Goal: Complete application form

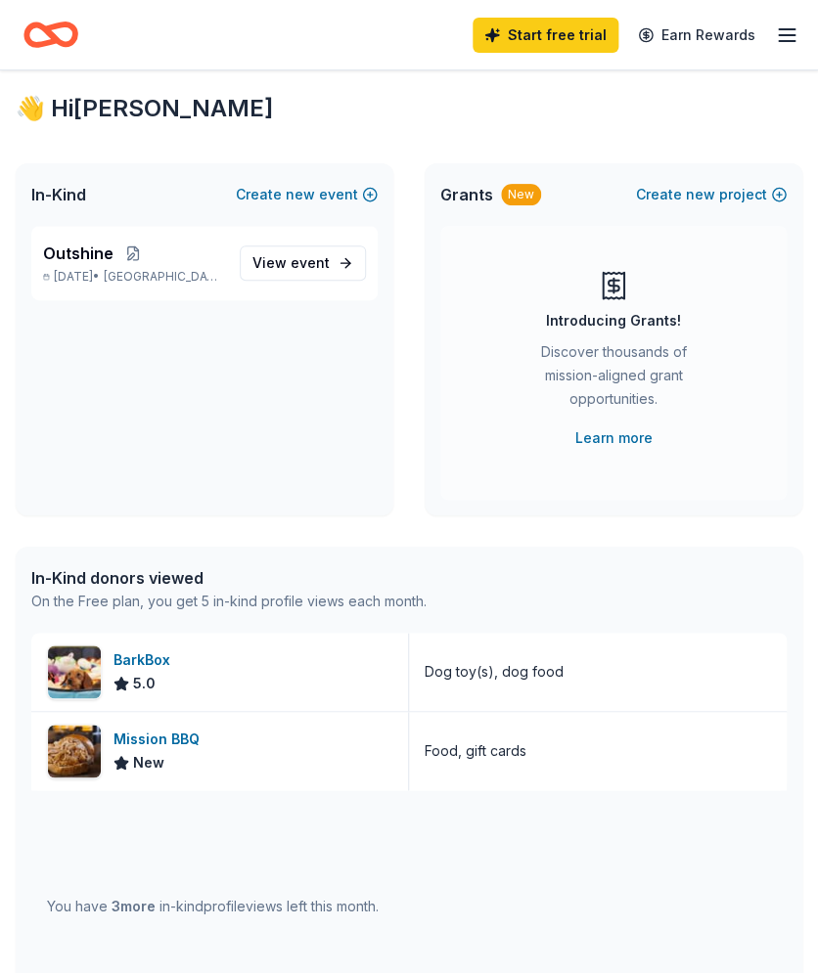
scroll to position [4, 0]
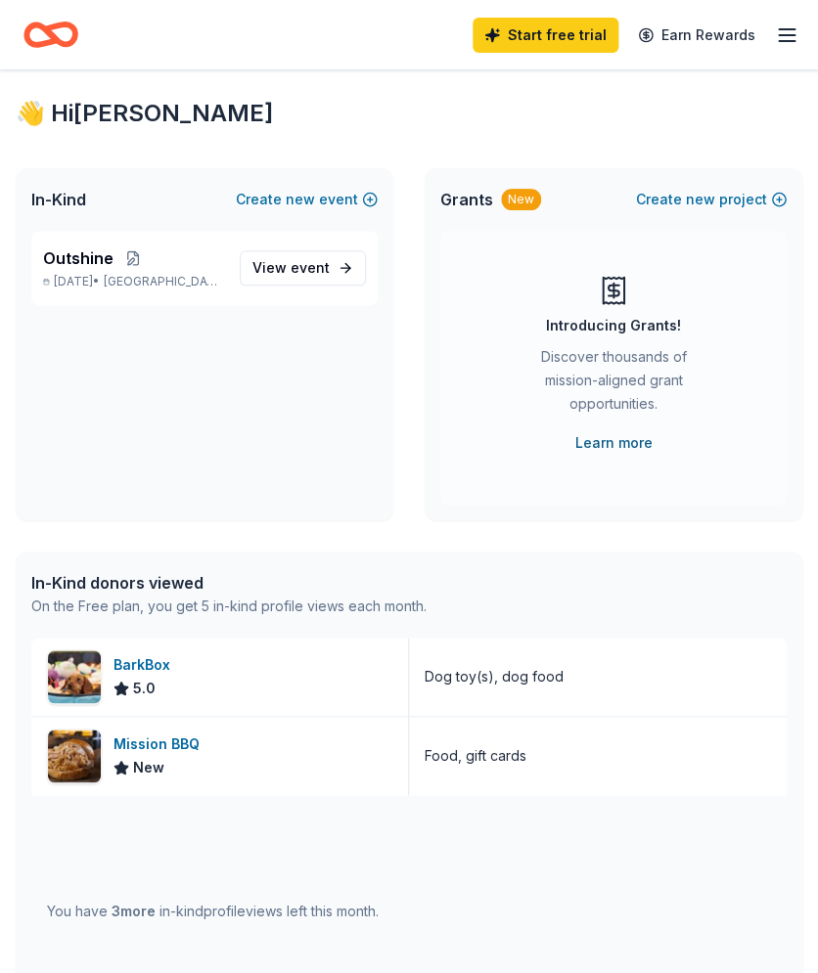
click at [603, 440] on link "Learn more" at bounding box center [613, 442] width 77 height 23
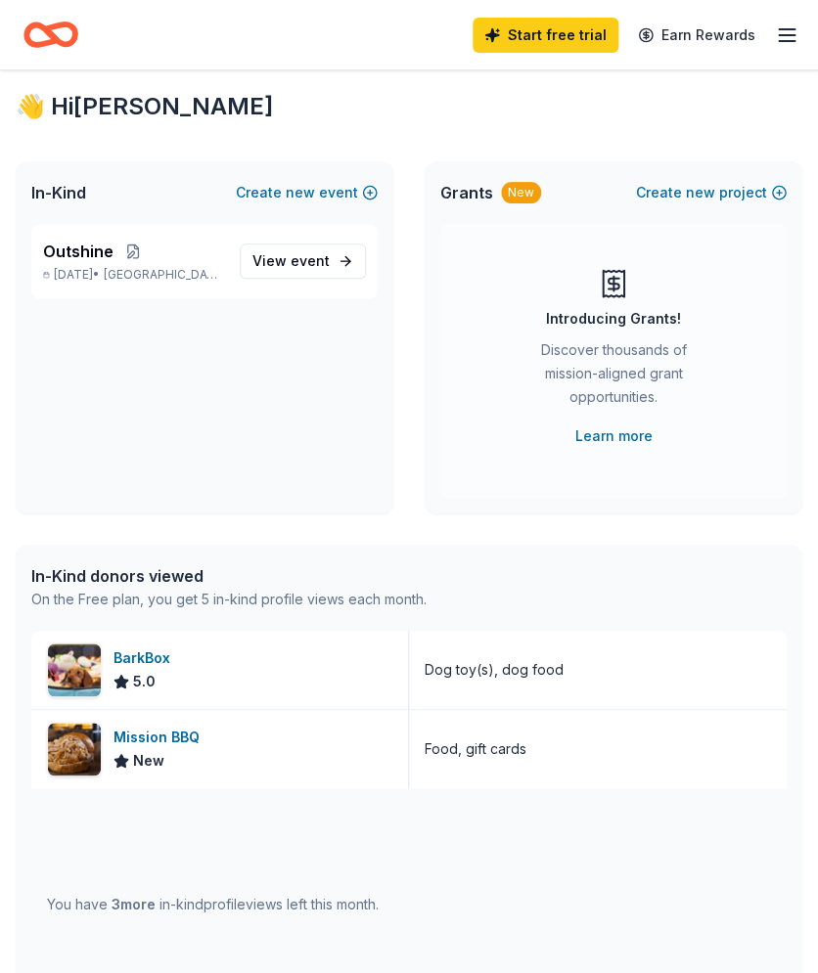
scroll to position [0, 0]
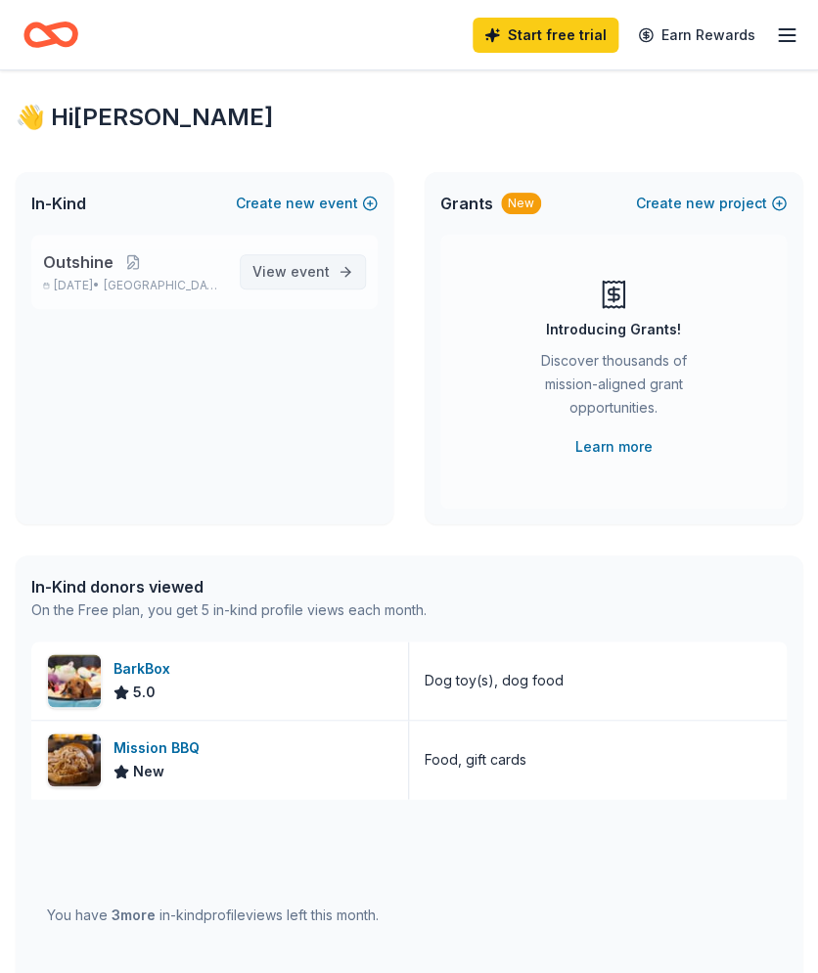
click at [311, 267] on span "event" at bounding box center [309, 271] width 39 height 17
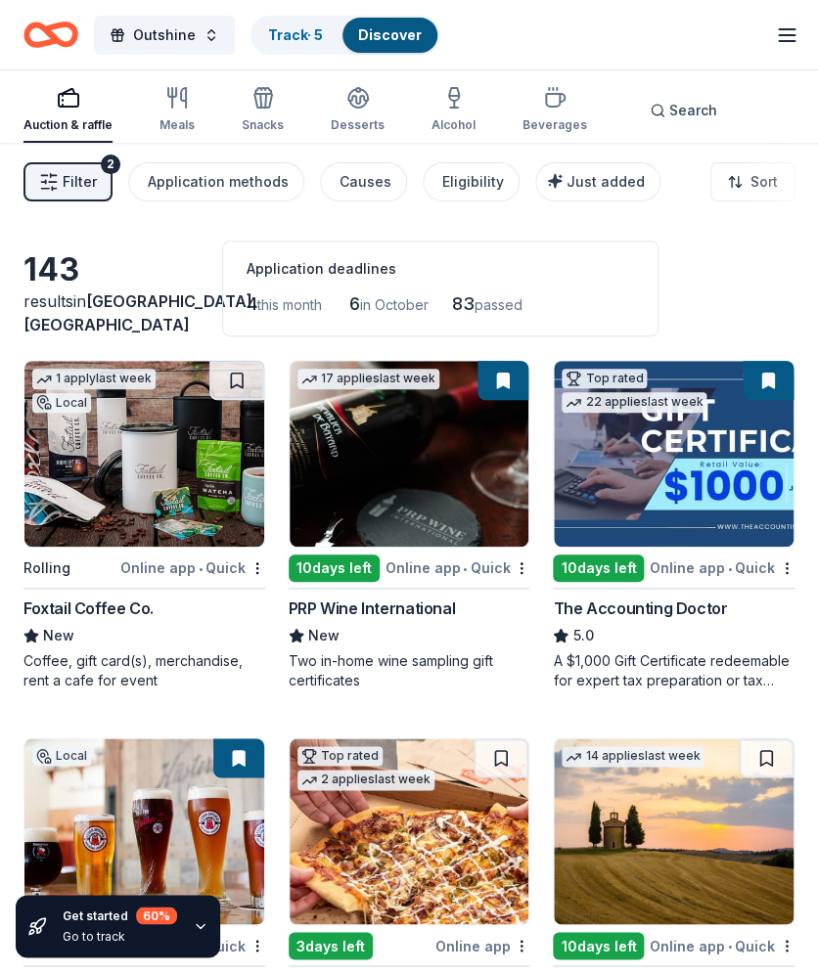
scroll to position [14, 0]
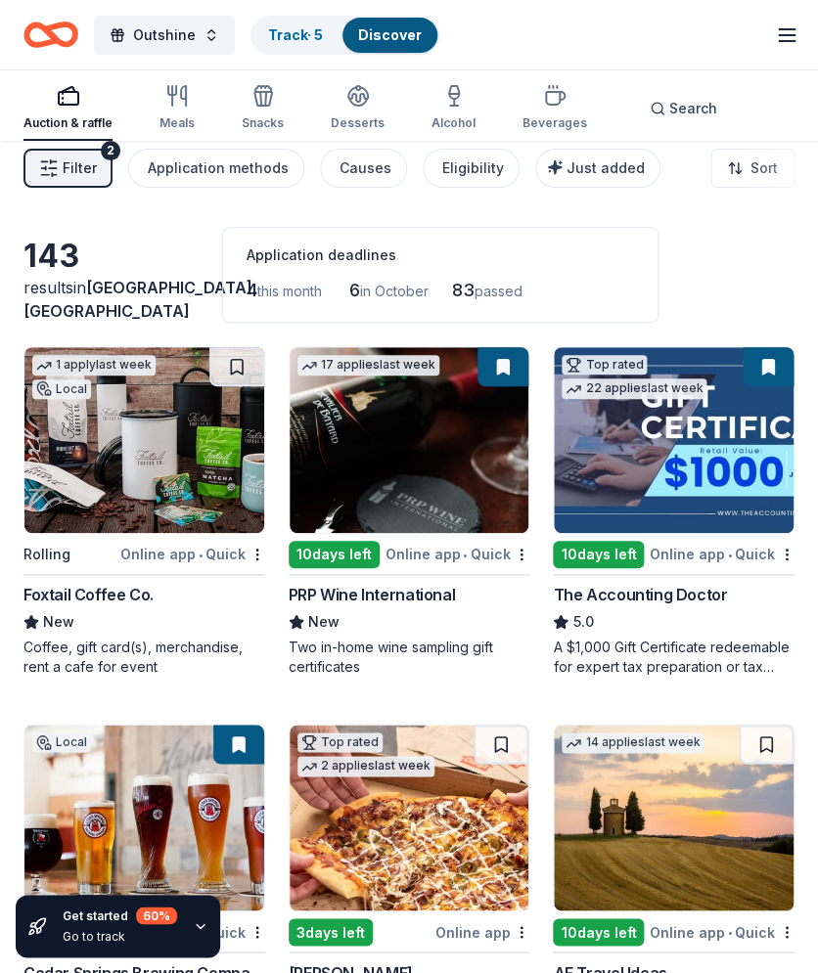
click at [89, 467] on img at bounding box center [144, 440] width 240 height 186
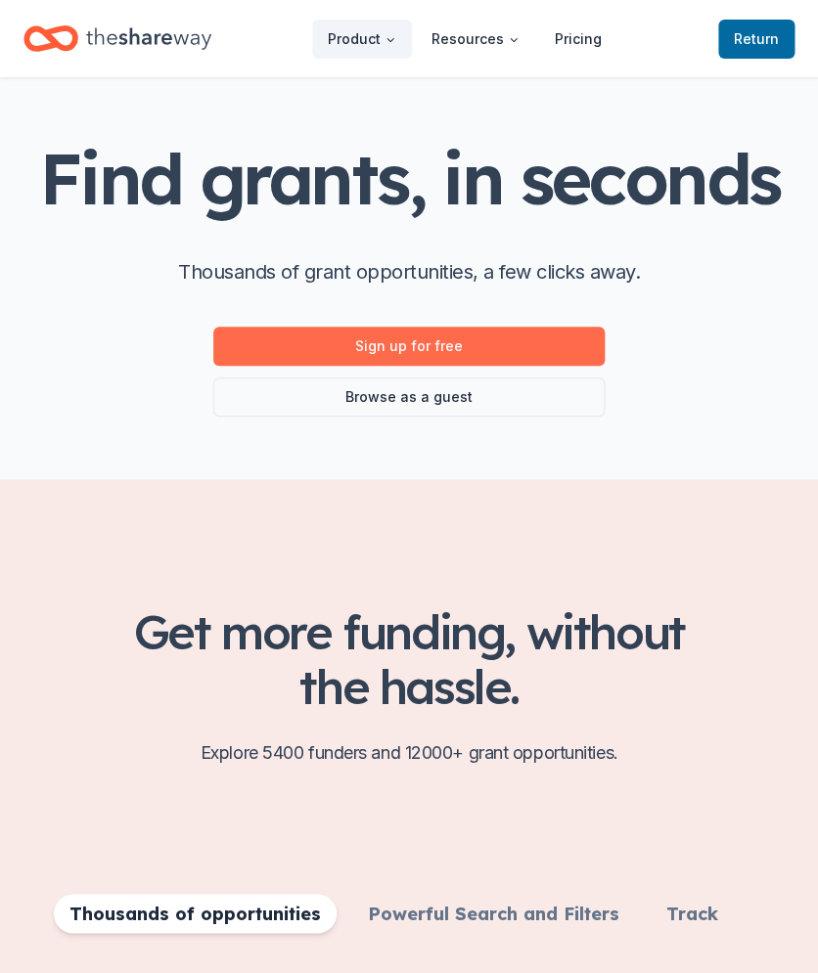
click at [419, 351] on link "Sign up for free" at bounding box center [408, 346] width 391 height 39
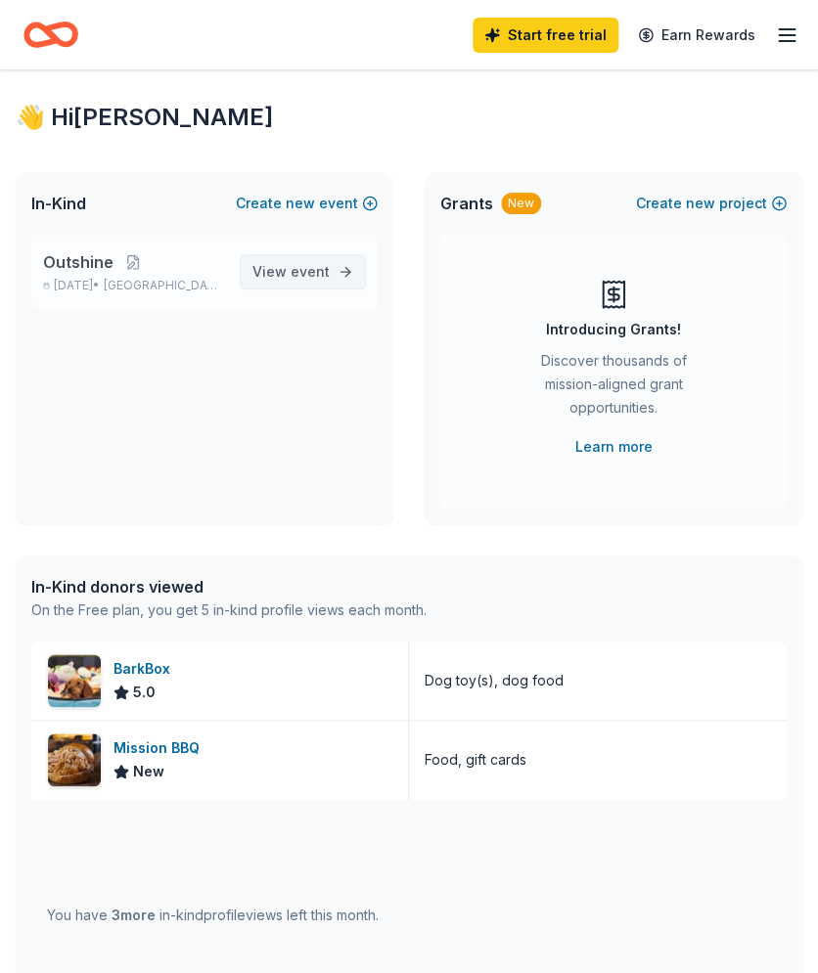
click at [312, 269] on span "event" at bounding box center [309, 271] width 39 height 17
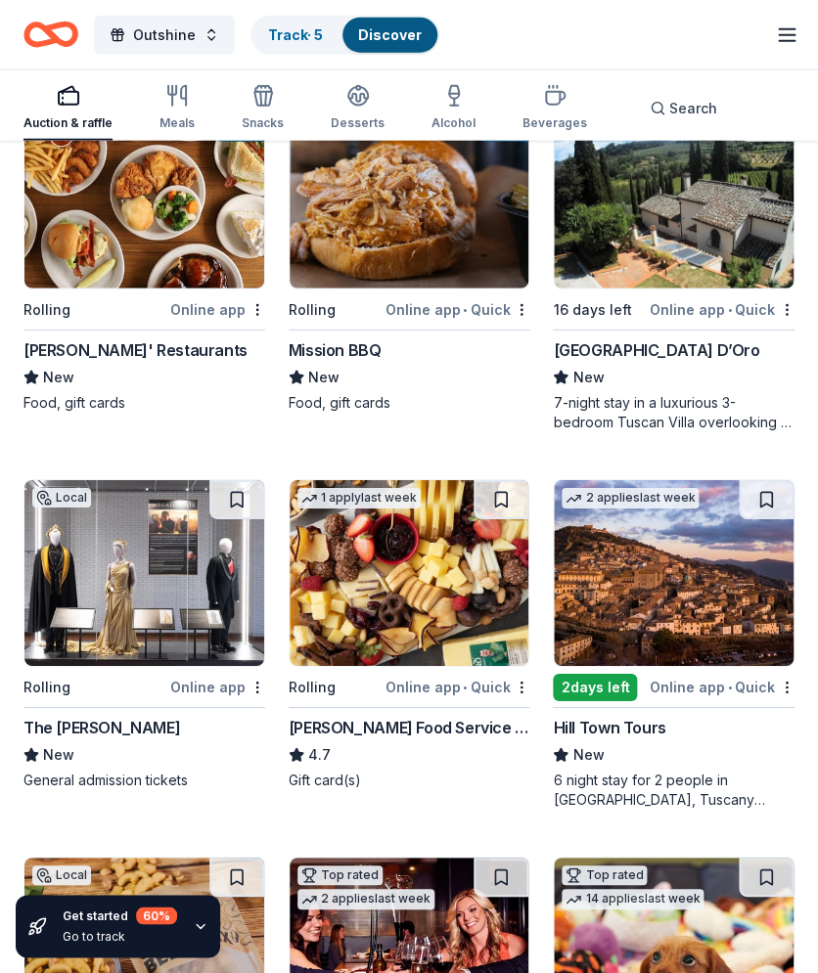
scroll to position [1023, 0]
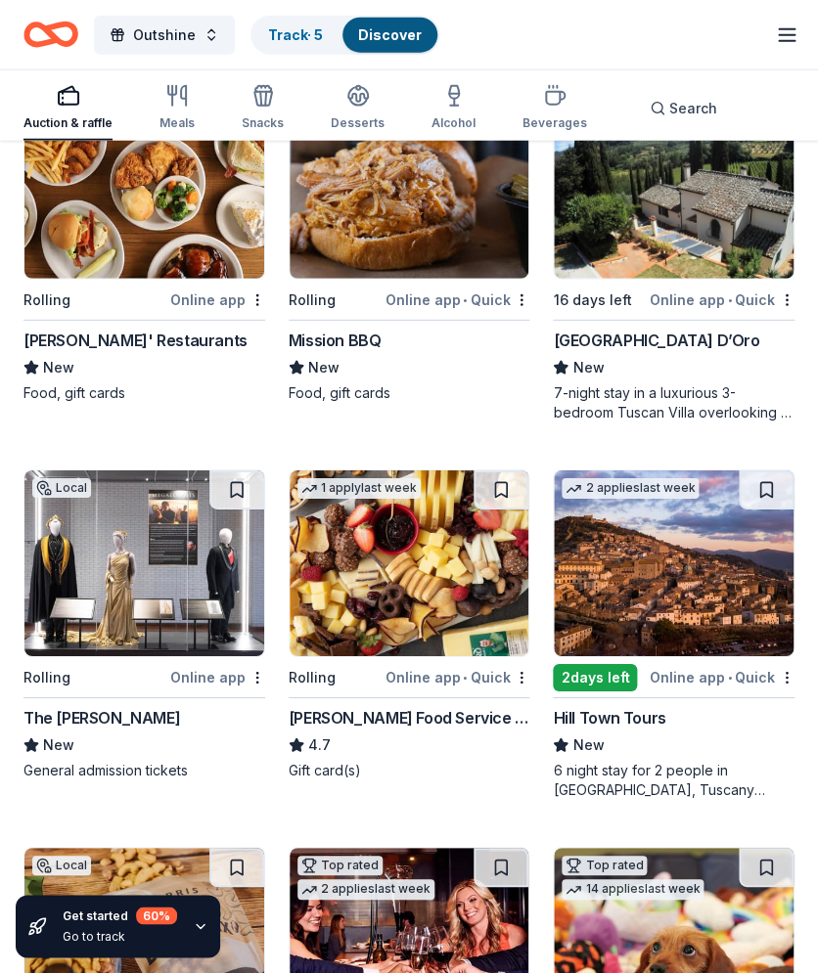
click at [92, 530] on img at bounding box center [144, 563] width 240 height 186
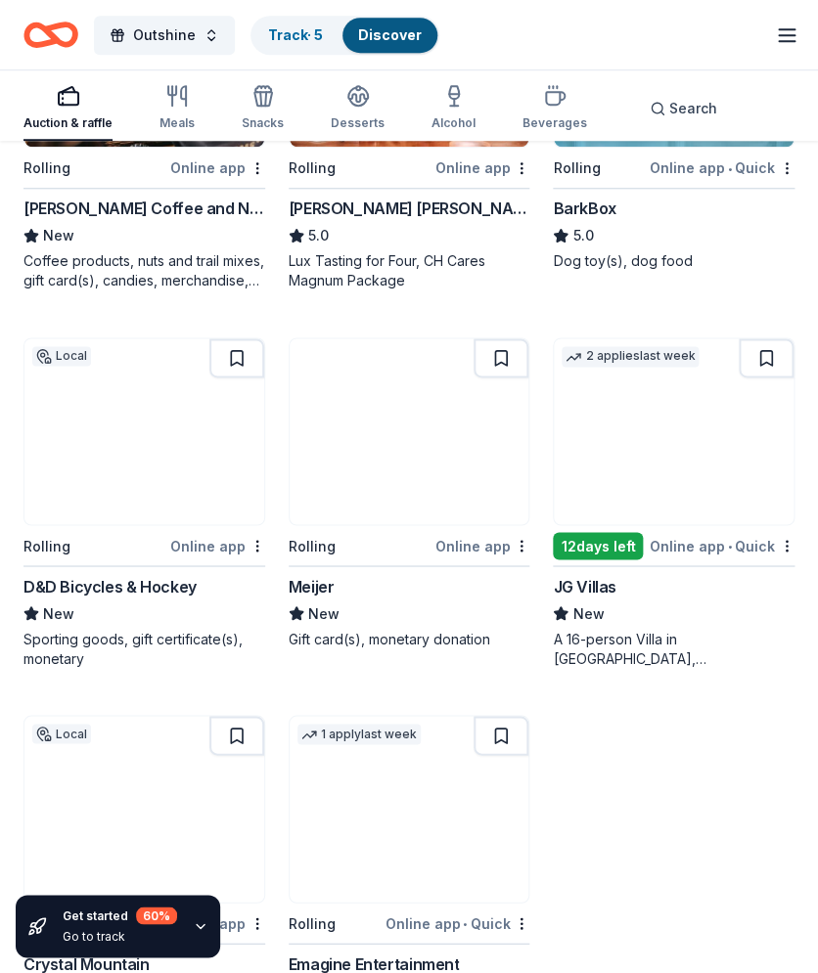
scroll to position [1914, 0]
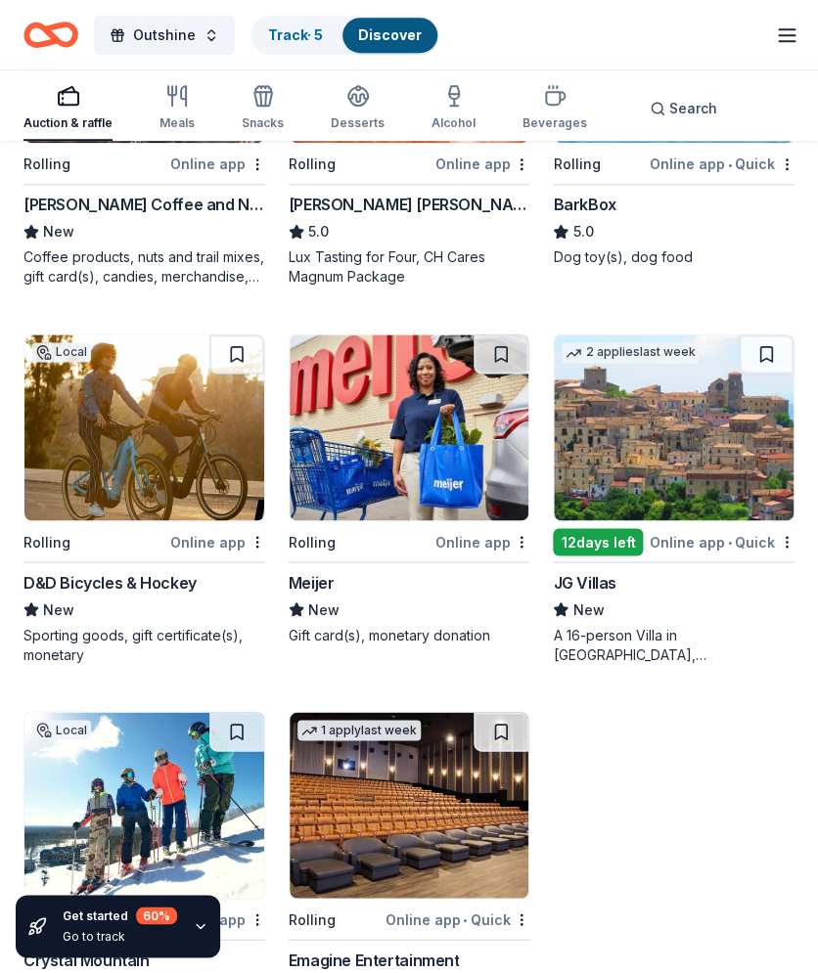
click at [396, 522] on div "Rolling Online app Meijer New Gift card(s), monetary donation" at bounding box center [410, 489] width 242 height 311
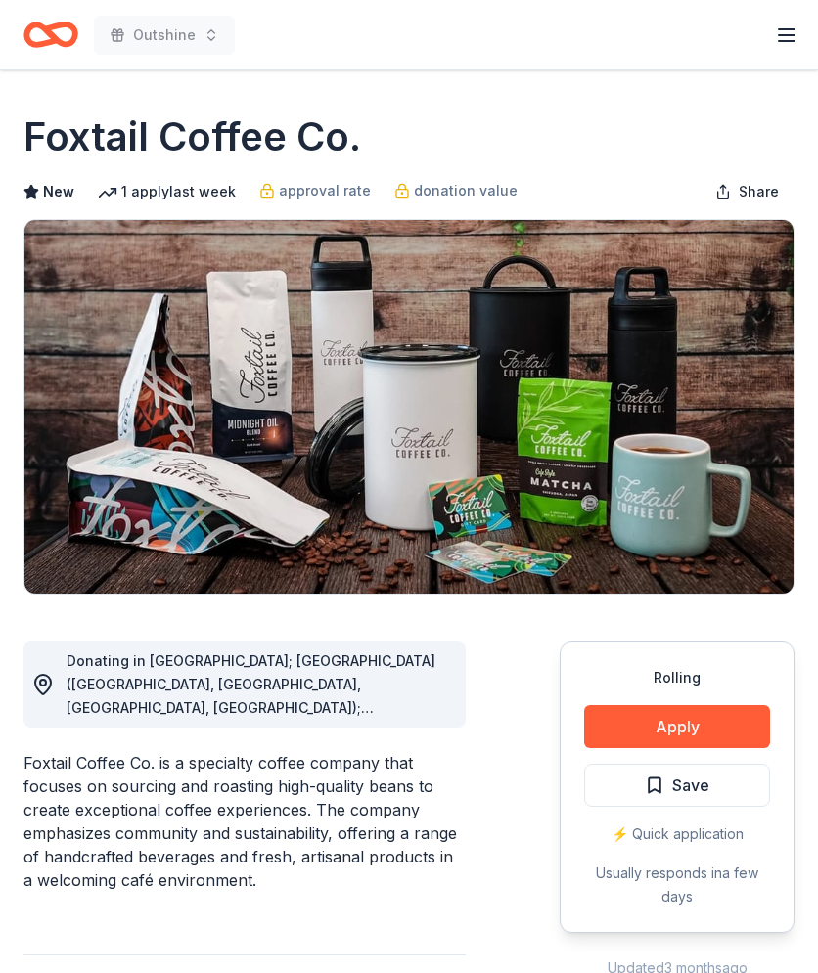
scroll to position [19, 0]
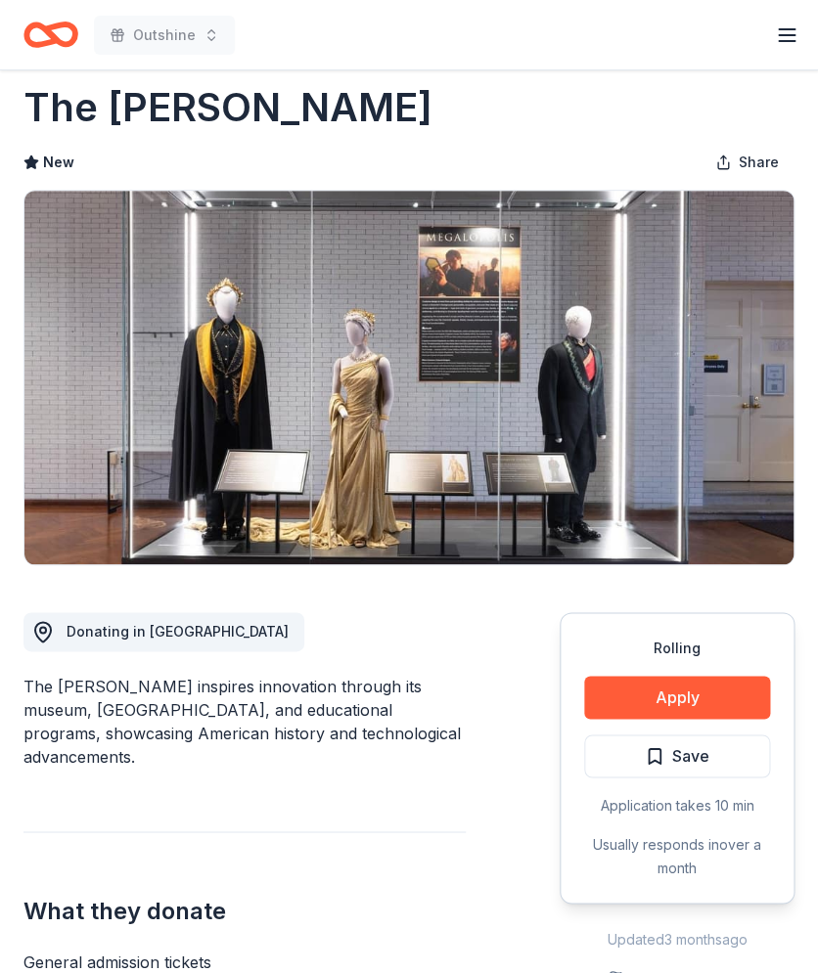
scroll to position [33, 0]
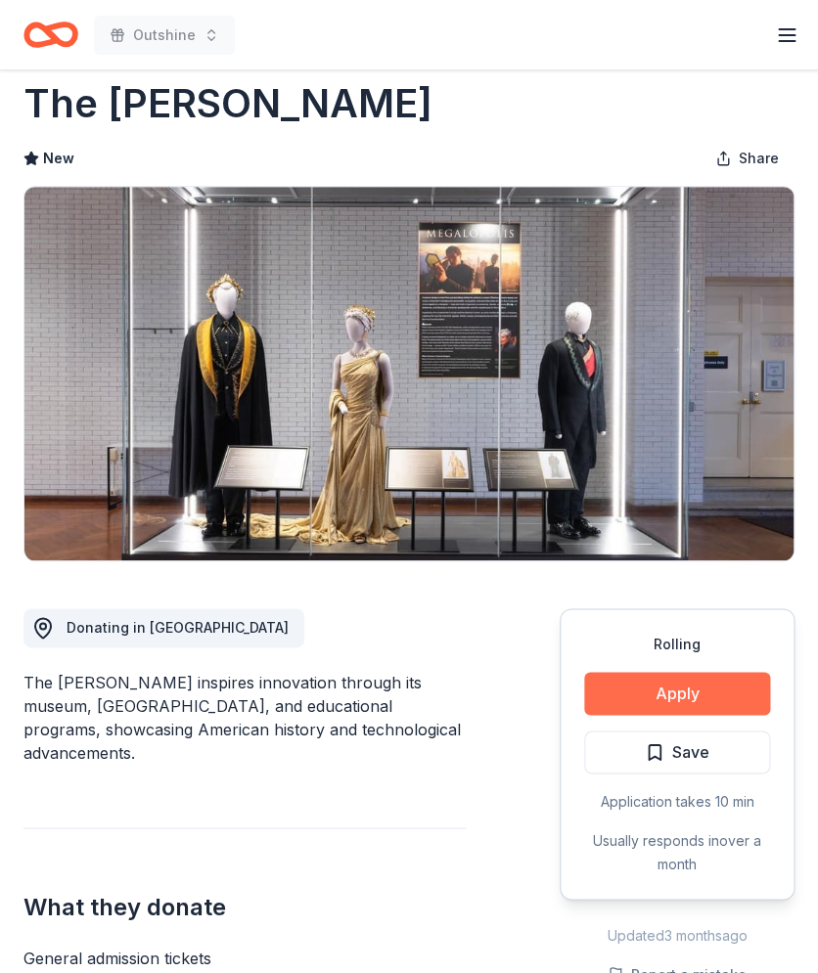
click at [651, 691] on button "Apply" at bounding box center [677, 693] width 186 height 43
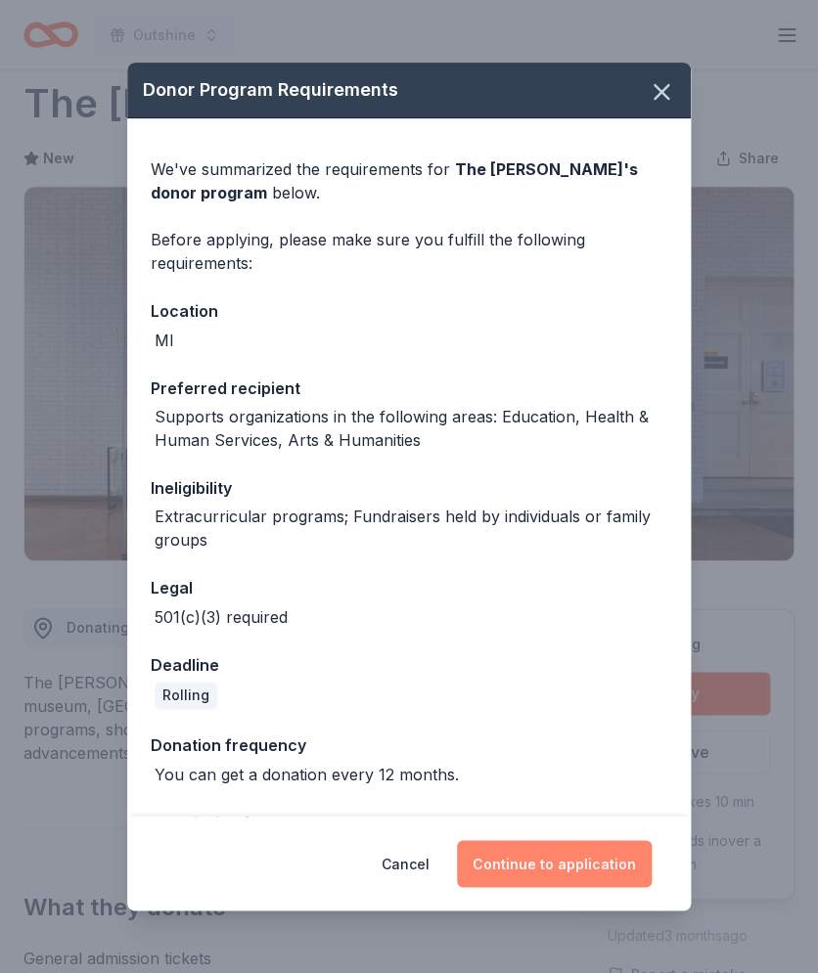
click at [543, 870] on button "Continue to application" at bounding box center [554, 863] width 195 height 47
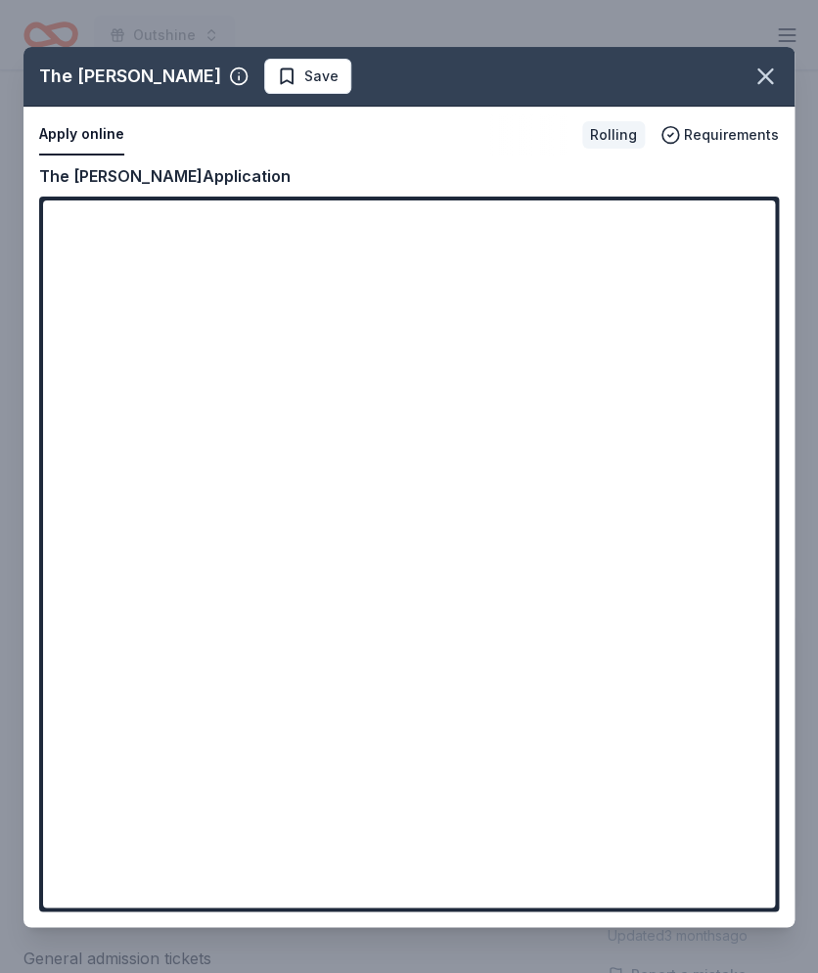
click at [430, 866] on div "The Henry Ford Save Apply online Rolling Requirements Copy and paste your infor…" at bounding box center [408, 487] width 771 height 880
click at [407, 873] on div "The Henry Ford Save Apply online Rolling Requirements Copy and paste your infor…" at bounding box center [408, 487] width 771 height 880
click at [436, 877] on div "The Henry Ford Save Apply online Rolling Requirements Copy and paste your infor…" at bounding box center [408, 487] width 771 height 880
click at [407, 589] on div "The Henry Ford Save Apply online Rolling Requirements Copy and paste your infor…" at bounding box center [408, 487] width 771 height 880
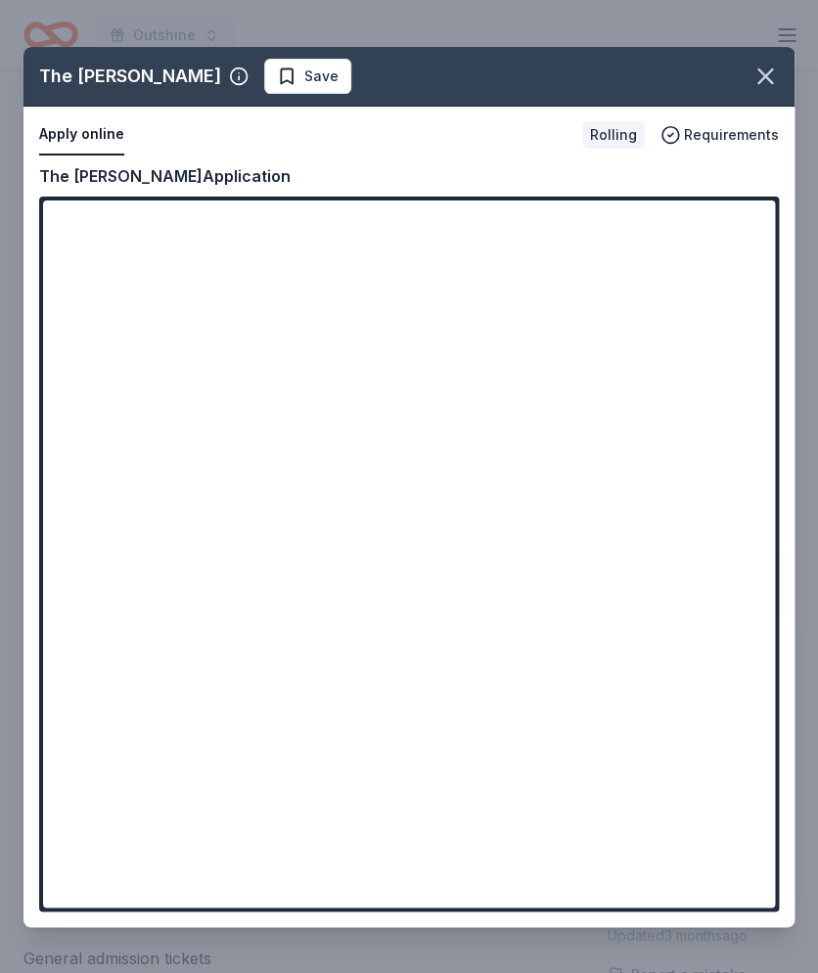
click at [412, 873] on div "The Henry Ford Save Apply online Rolling Requirements Copy and paste your infor…" at bounding box center [408, 487] width 771 height 880
click at [414, 655] on div "The Henry Ford Save Apply online Rolling Requirements Copy and paste your infor…" at bounding box center [408, 487] width 771 height 880
click at [376, 881] on div "The Henry Ford Save Apply online Rolling Requirements Copy and paste your infor…" at bounding box center [408, 487] width 771 height 880
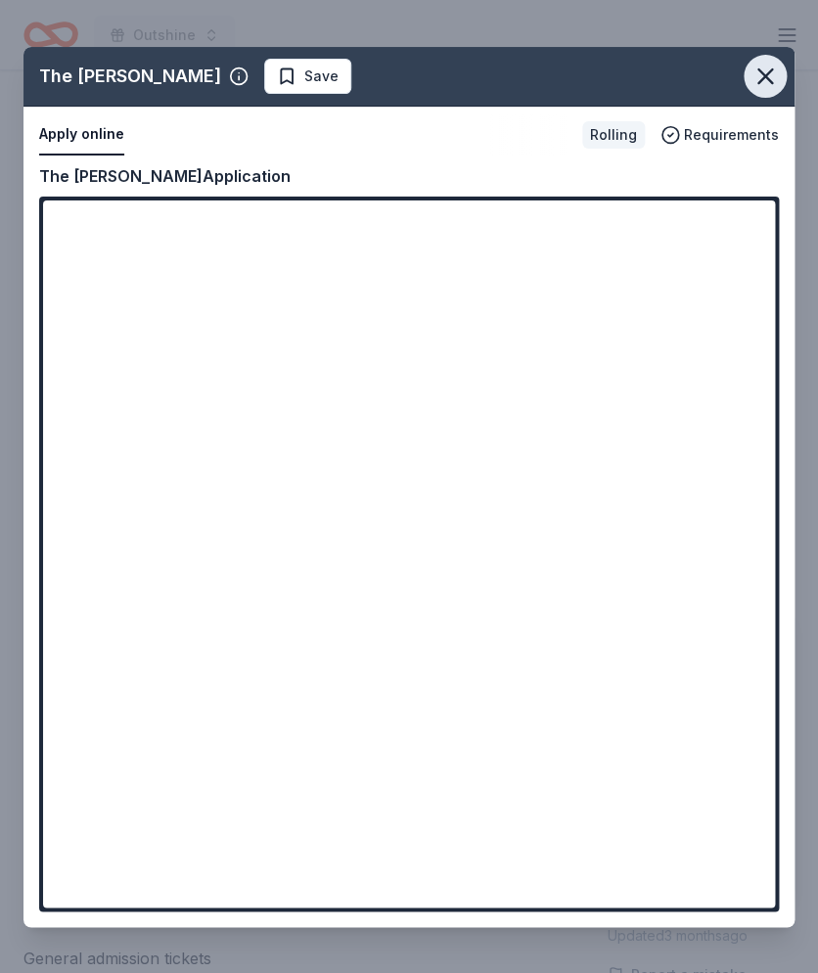
click at [763, 72] on icon "button" at bounding box center [764, 76] width 27 height 27
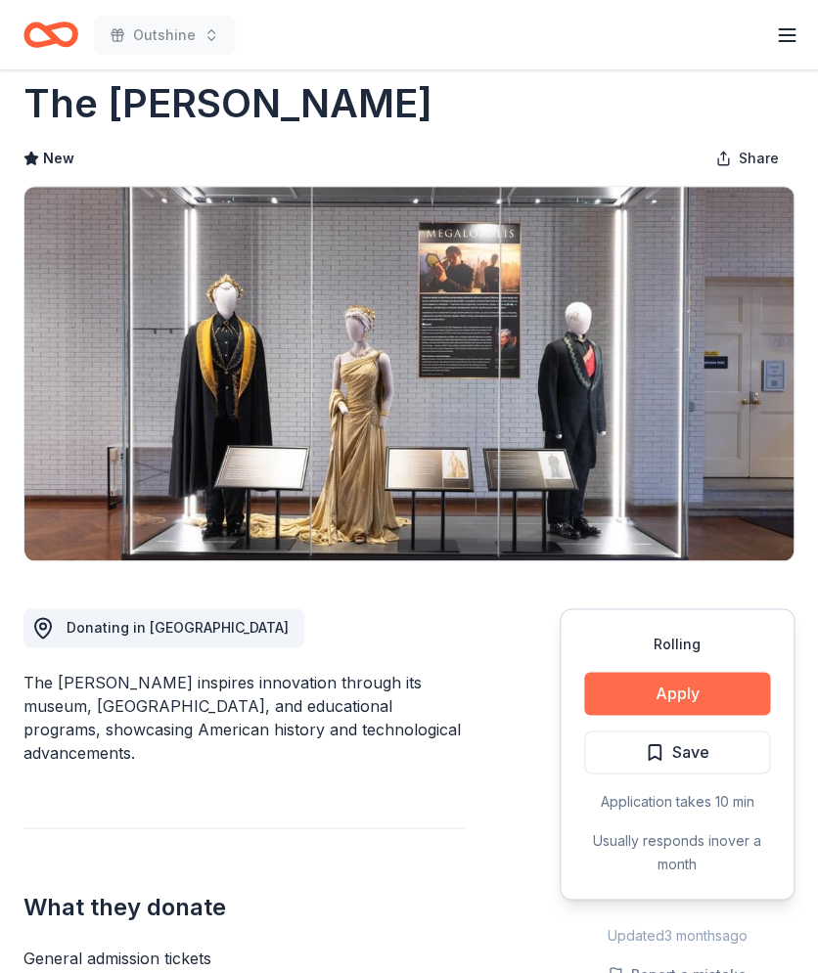
click at [672, 690] on button "Apply" at bounding box center [677, 693] width 186 height 43
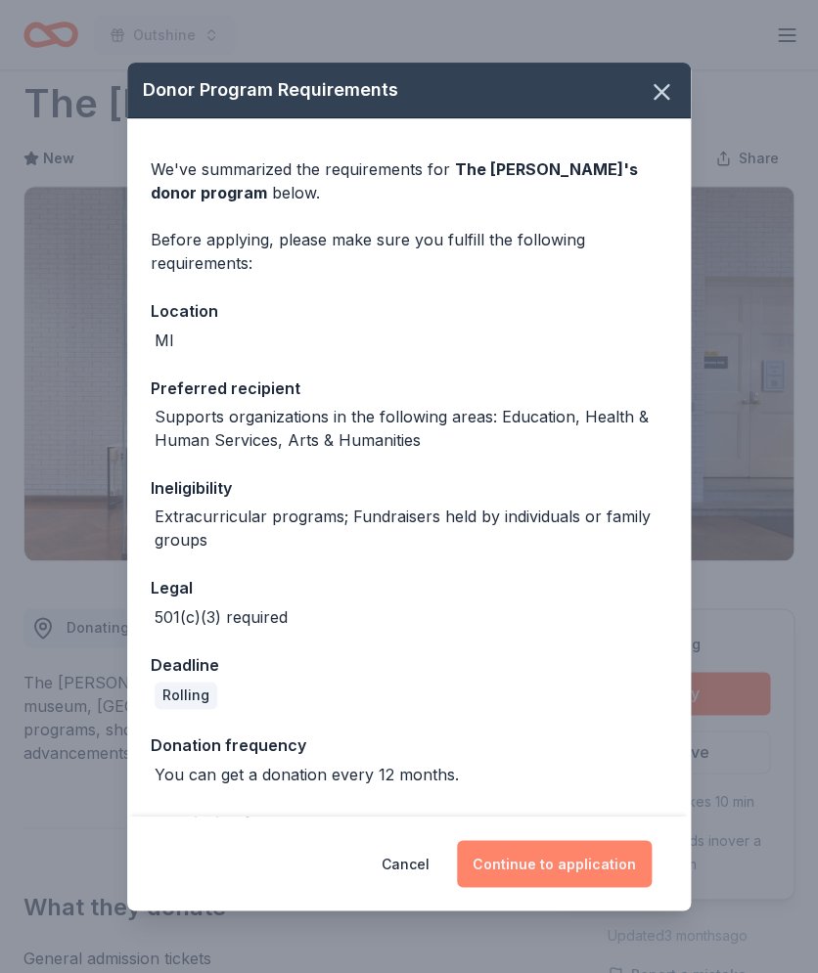
click at [573, 869] on button "Continue to application" at bounding box center [554, 863] width 195 height 47
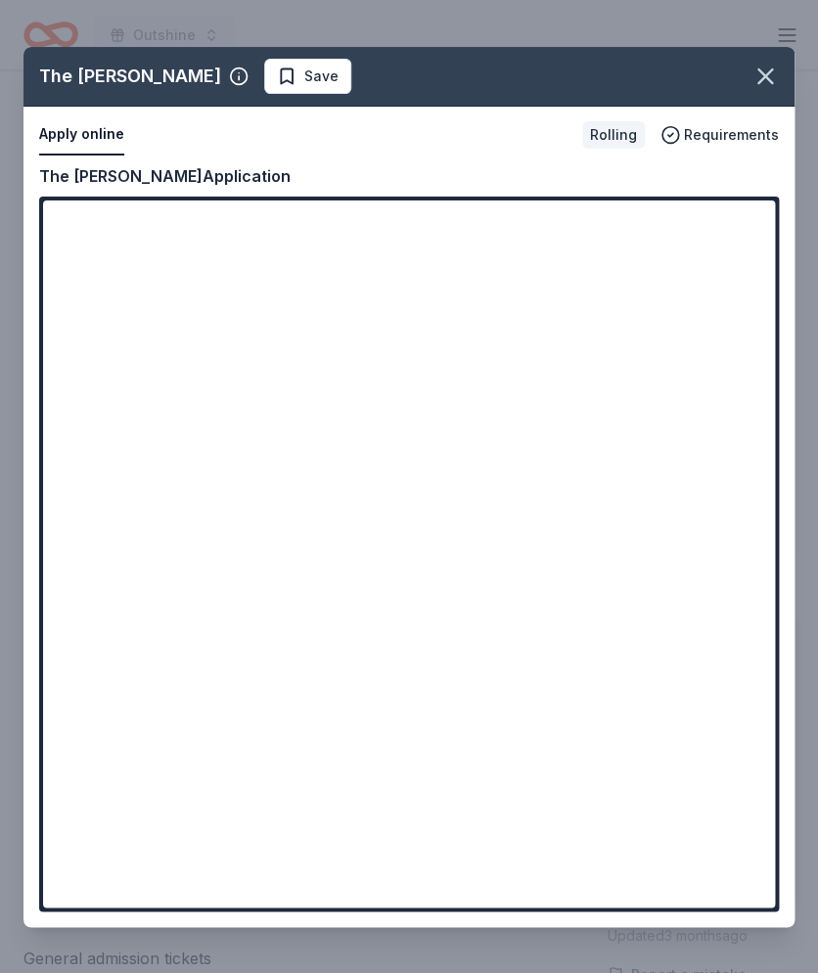
click at [418, 817] on div "The Henry Ford Save Apply online Rolling Requirements Copy and paste your infor…" at bounding box center [408, 487] width 771 height 880
click at [416, 868] on div "The Henry Ford Save Apply online Rolling Requirements Copy and paste your infor…" at bounding box center [408, 487] width 771 height 880
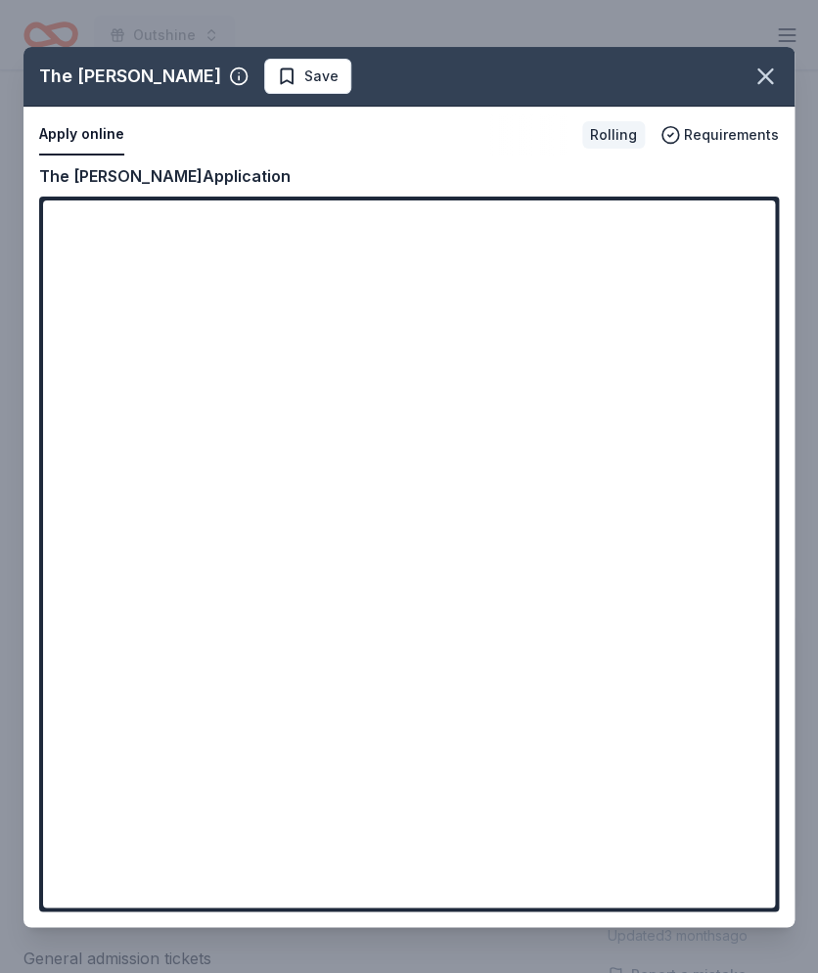
click at [483, 601] on div "The Henry Ford Save Apply online Rolling Requirements Copy and paste your infor…" at bounding box center [408, 487] width 771 height 880
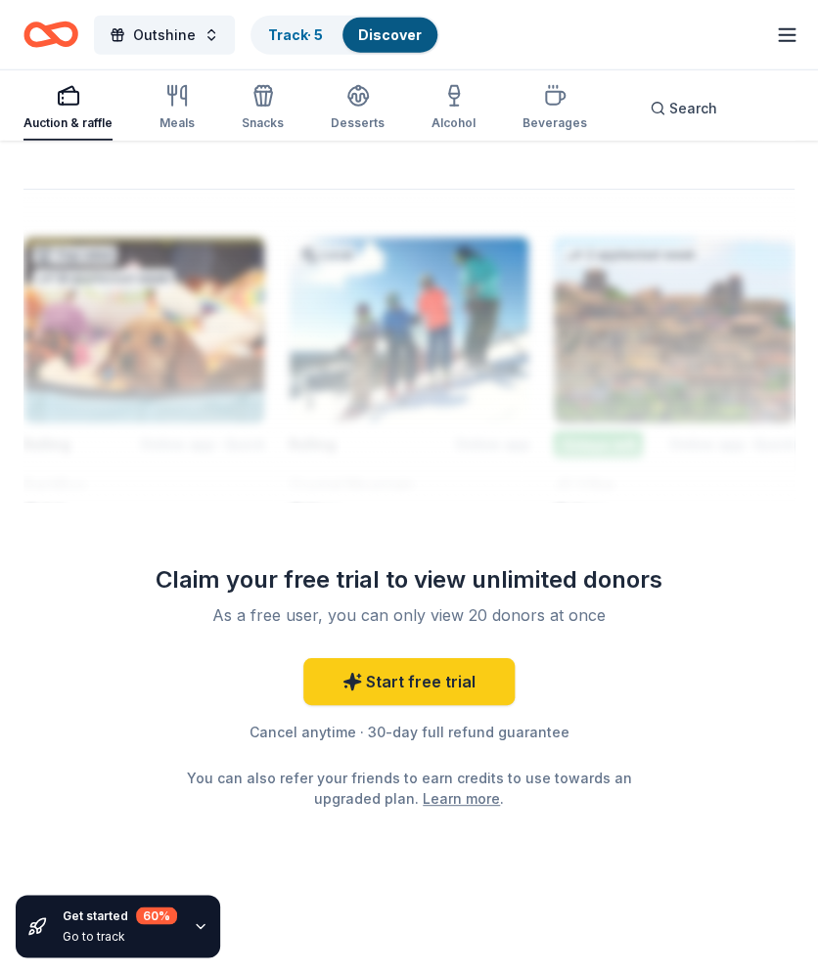
scroll to position [2304, 0]
